Goal: Use online tool/utility: Utilize a website feature to perform a specific function

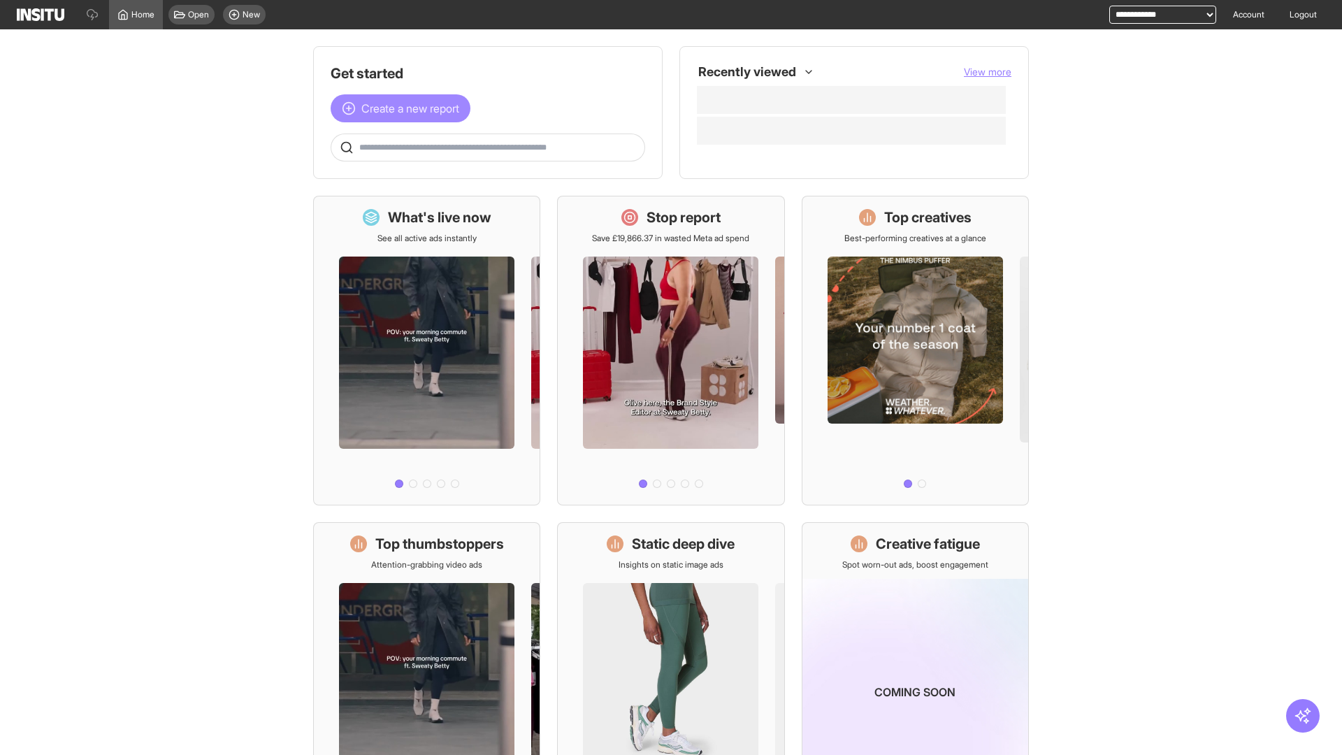
click at [404, 108] on span "Create a new report" at bounding box center [410, 108] width 98 height 17
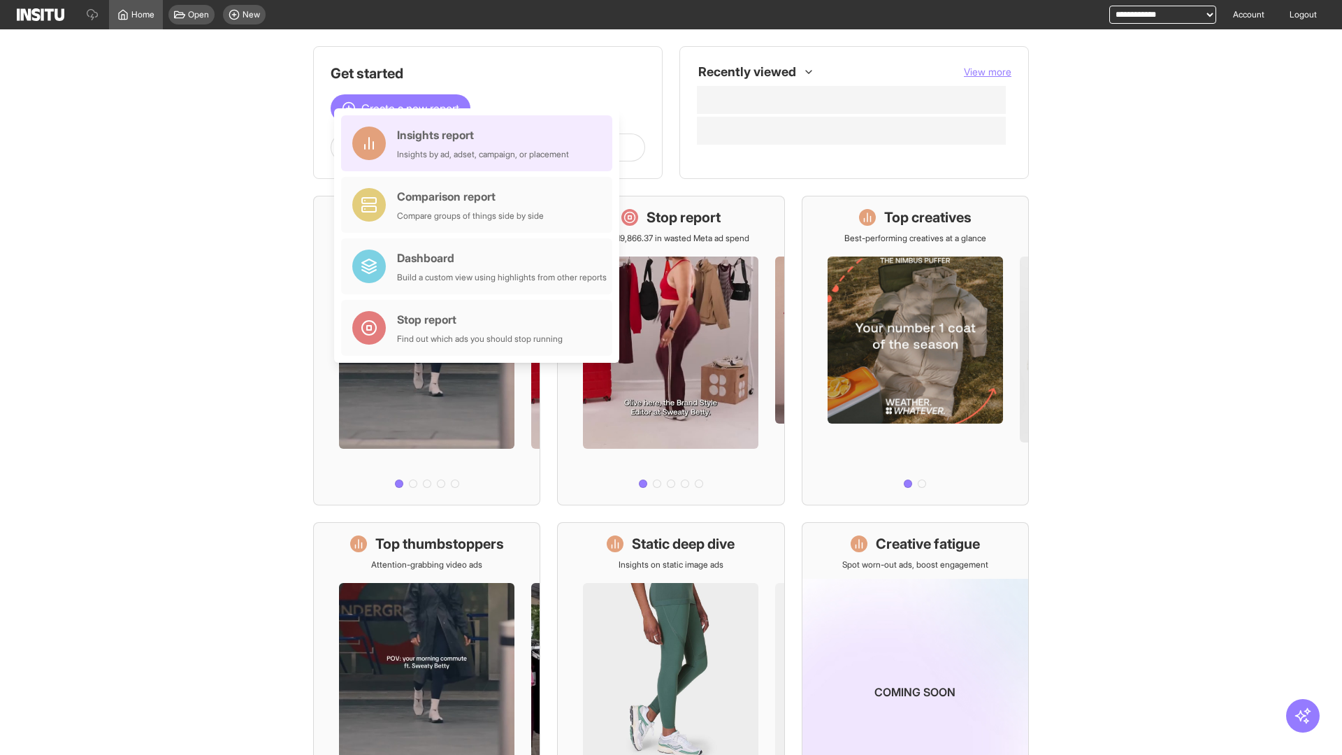
click at [480, 143] on div "Insights report Insights by ad, adset, campaign, or placement" at bounding box center [483, 144] width 172 height 34
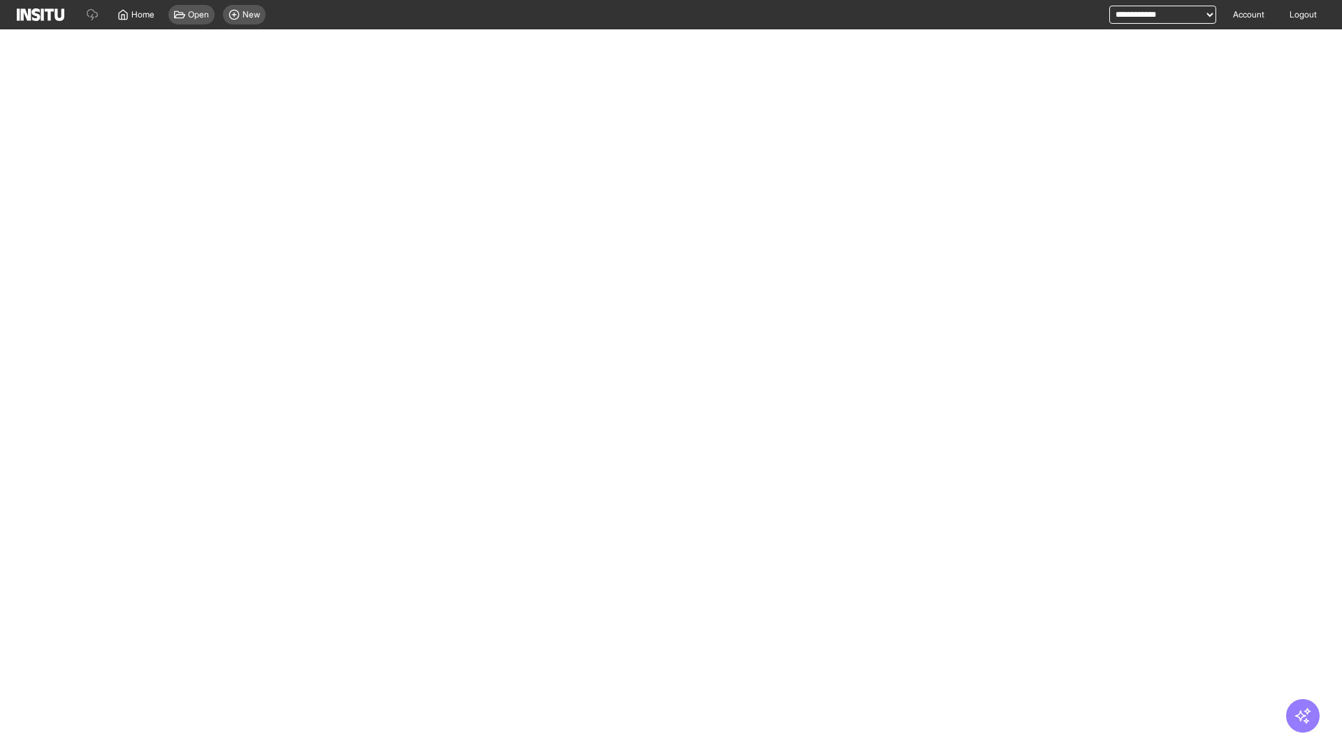
select select "**"
